Goal: Task Accomplishment & Management: Manage account settings

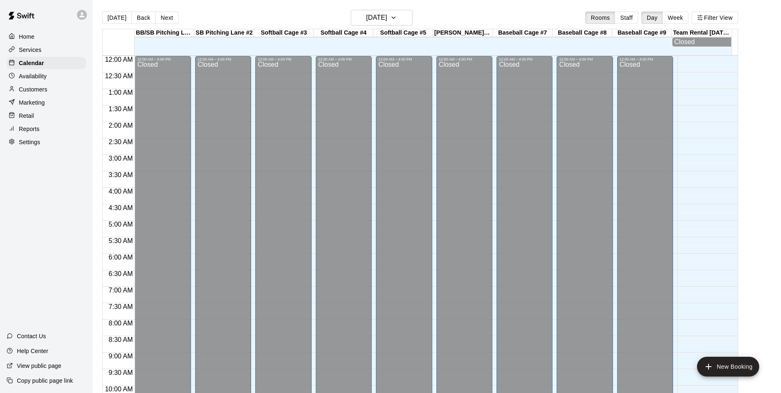
scroll to position [418, 0]
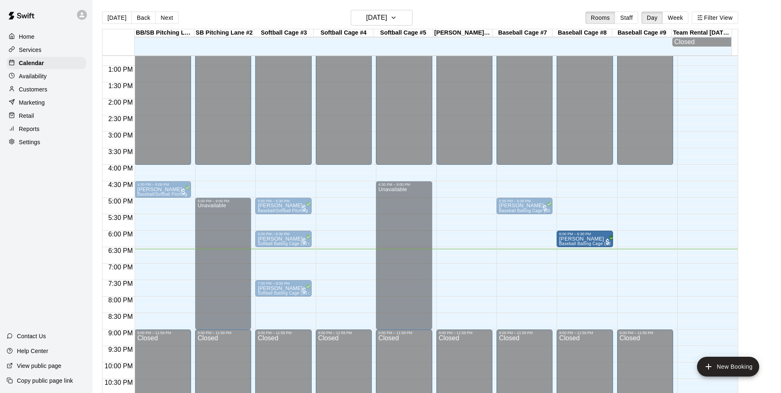
drag, startPoint x: 527, startPoint y: 239, endPoint x: 567, endPoint y: 242, distance: 39.6
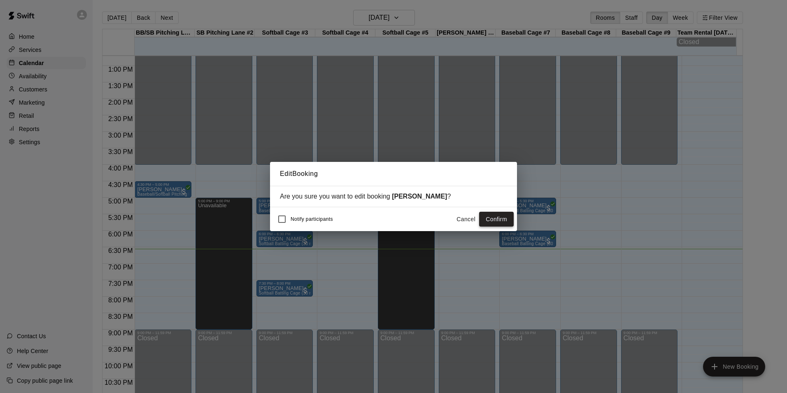
click at [499, 218] on button "Confirm" at bounding box center [496, 218] width 35 height 15
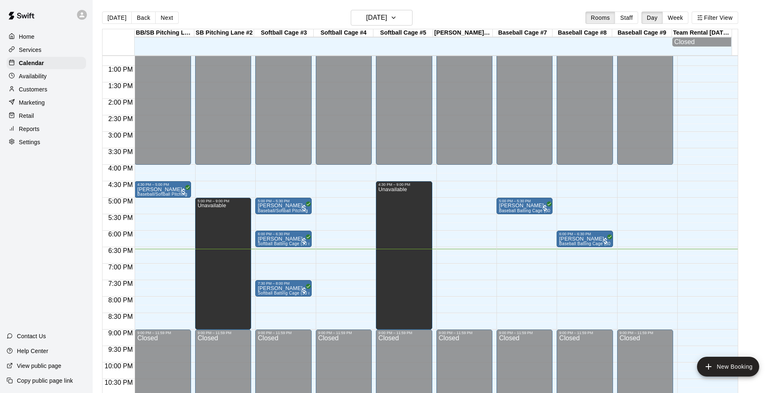
click at [624, 253] on div "12:00 AM – 4:00 PM Closed 9:00 PM – 11:59 PM Closed" at bounding box center [645, 33] width 56 height 790
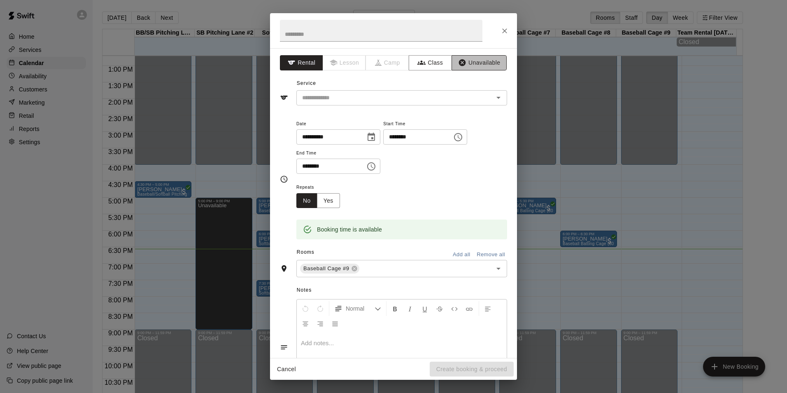
click at [472, 62] on button "Unavailable" at bounding box center [478, 62] width 55 height 15
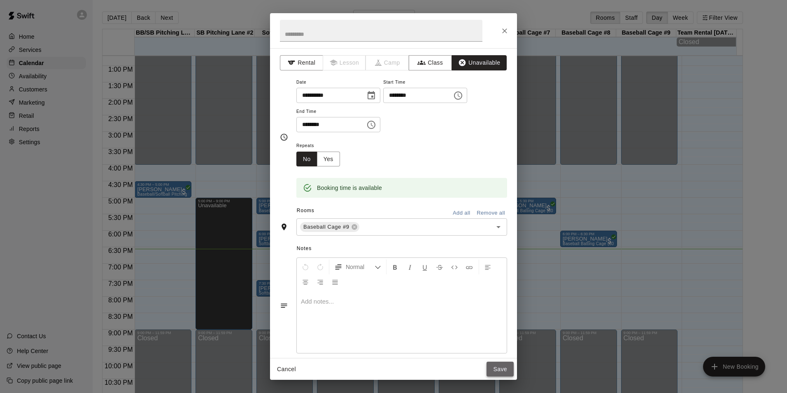
click at [501, 368] on button "Save" at bounding box center [499, 368] width 27 height 15
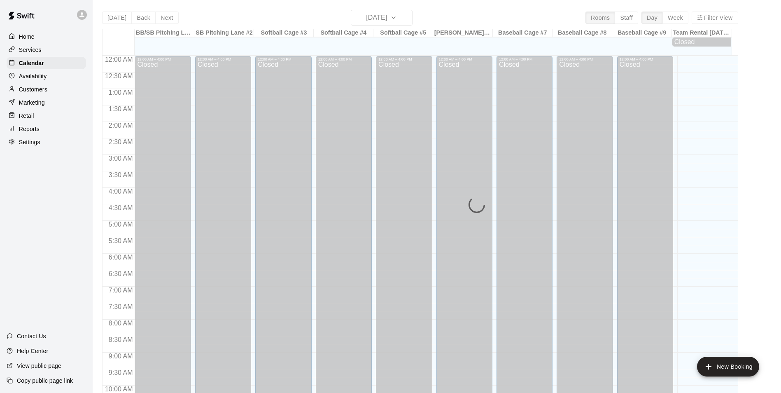
scroll to position [418, 0]
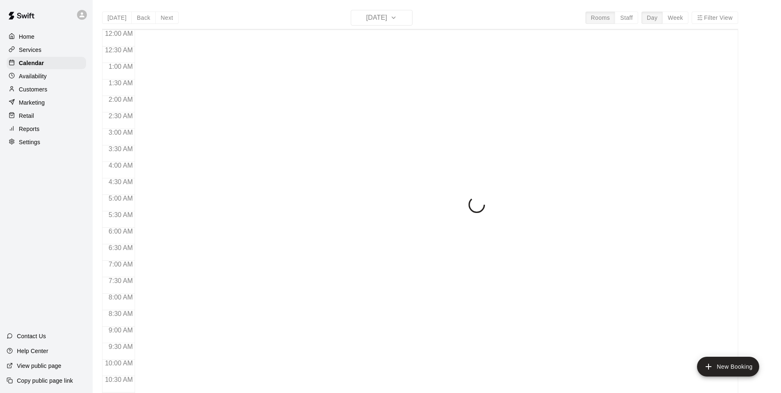
scroll to position [418, 0]
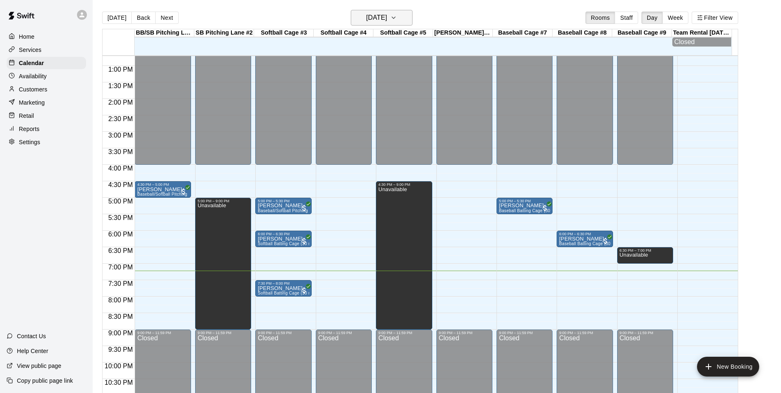
click at [397, 21] on icon "button" at bounding box center [393, 18] width 7 height 10
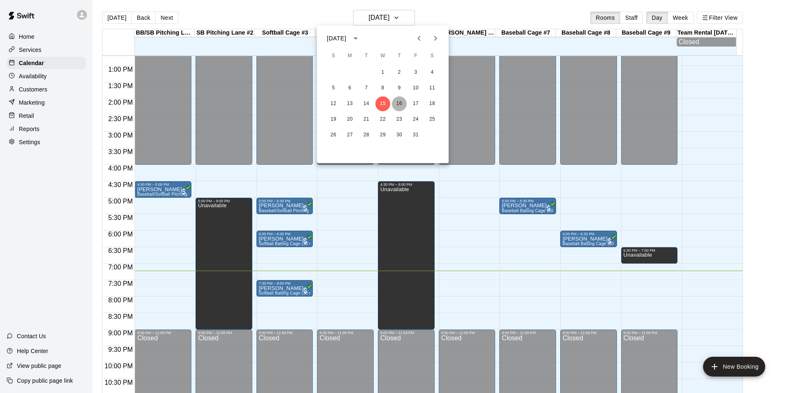
click at [400, 102] on button "16" at bounding box center [399, 103] width 15 height 15
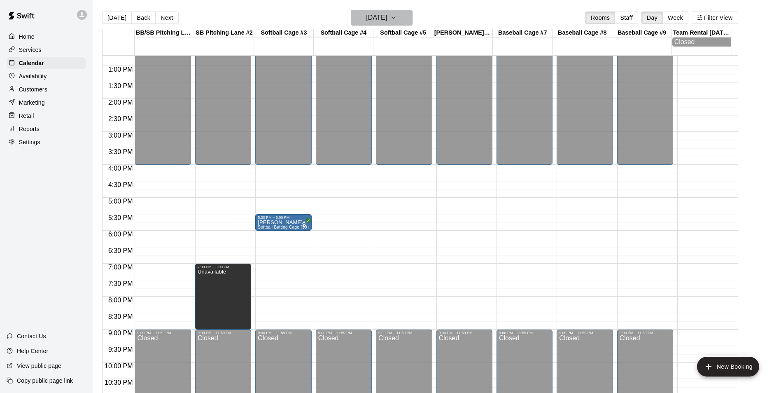
click at [368, 15] on h6 "[DATE]" at bounding box center [376, 18] width 21 height 12
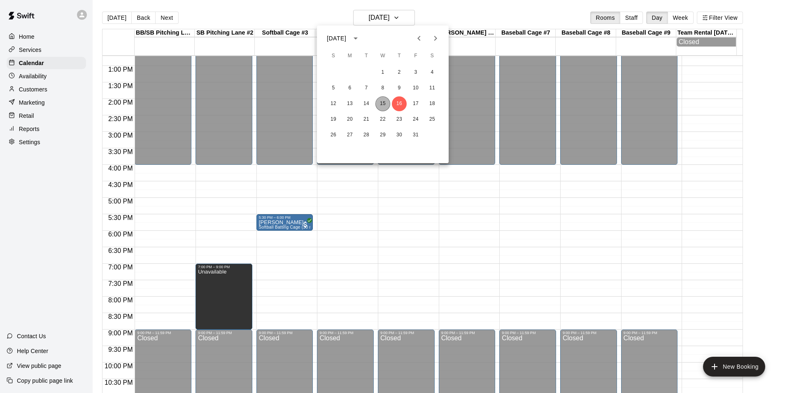
click at [375, 104] on button "15" at bounding box center [382, 103] width 15 height 15
